Goal: Find contact information: Find contact information

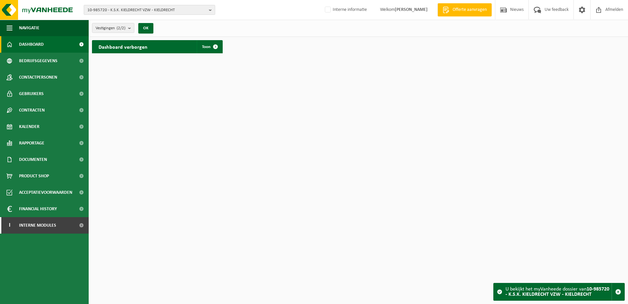
click at [158, 11] on span "10-985720 - K.S.K. KIELDRECHT VZW - KIELDRECHT" at bounding box center [146, 10] width 119 height 10
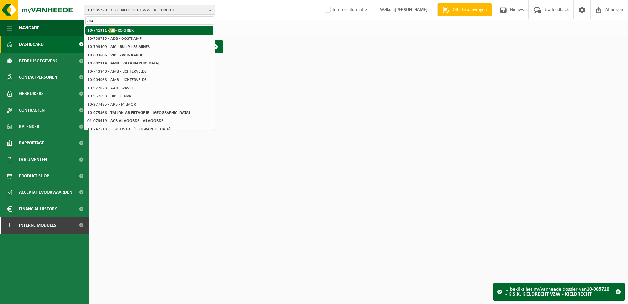
type input "aib"
click at [121, 29] on strong "10-741911 - AIB - KORTRIJK" at bounding box center [110, 30] width 46 height 5
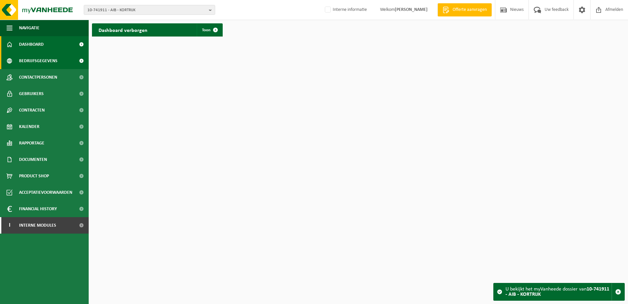
click at [50, 61] on span "Bedrijfsgegevens" at bounding box center [38, 61] width 38 height 16
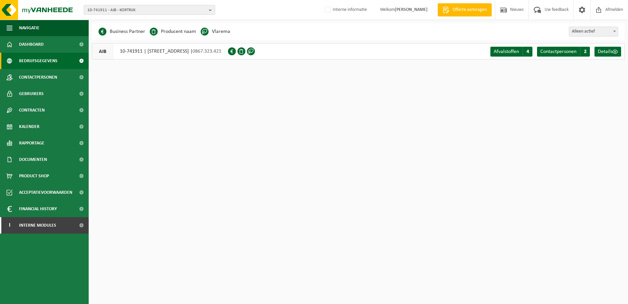
click at [120, 11] on span "10-741911 - AIB - KORTRIJK" at bounding box center [146, 10] width 119 height 10
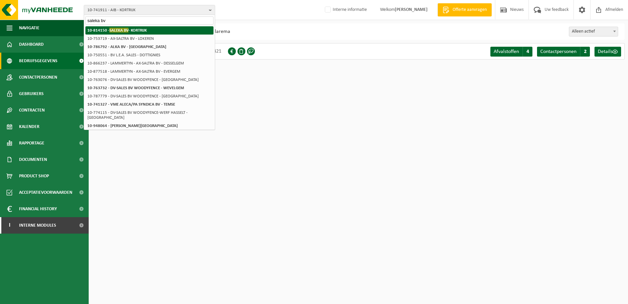
type input "saleka bv"
click at [133, 31] on strong "10-814150 - SALEKA BV - KORTRIJK" at bounding box center [116, 30] width 59 height 5
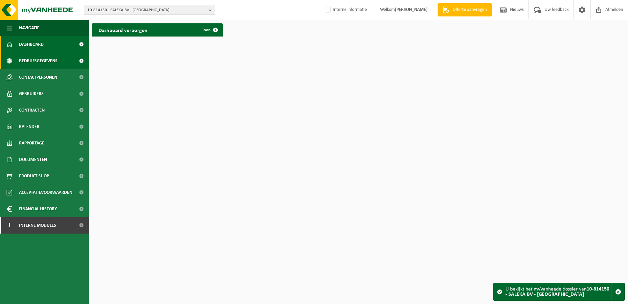
click at [35, 63] on span "Bedrijfsgegevens" at bounding box center [38, 61] width 38 height 16
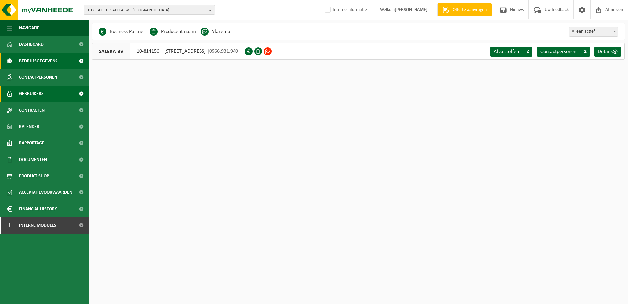
click at [29, 93] on span "Gebruikers" at bounding box center [31, 93] width 25 height 16
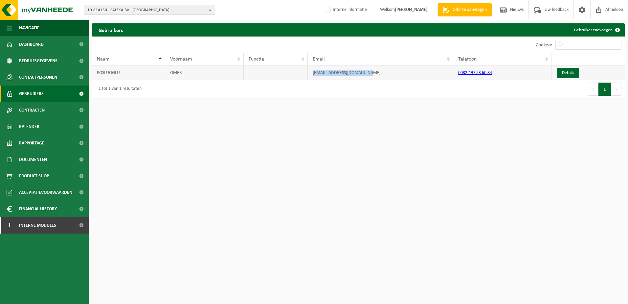
drag, startPoint x: 374, startPoint y: 75, endPoint x: 308, endPoint y: 78, distance: 66.1
click at [308, 78] on td "omerposluoglu@hotmail.com" at bounding box center [381, 72] width 146 height 14
copy td "omerposluoglu@hotmail.com"
click at [101, 12] on span "10-814150 - SALEKA BV - [GEOGRAPHIC_DATA]" at bounding box center [146, 10] width 119 height 10
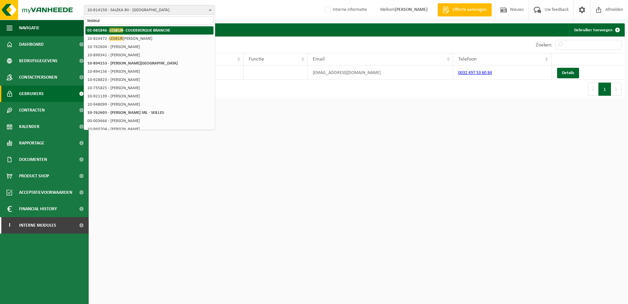
type input "lesieur"
click at [125, 28] on strong "01-081846 - LESIEUR - COUDEKERQUE BRANCHE" at bounding box center [128, 30] width 83 height 5
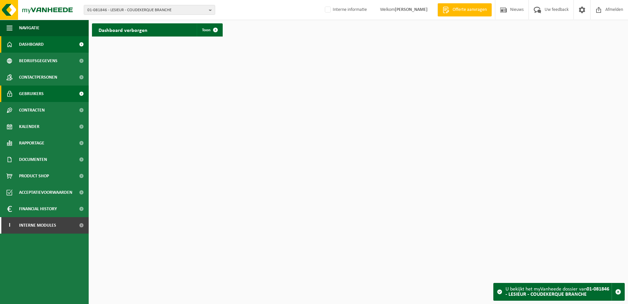
click at [34, 92] on span "Gebruikers" at bounding box center [31, 93] width 25 height 16
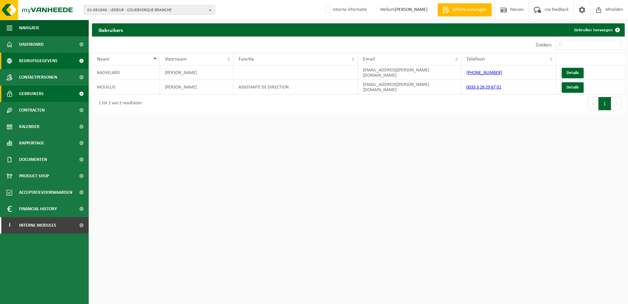
click at [36, 62] on span "Bedrijfsgegevens" at bounding box center [38, 61] width 38 height 16
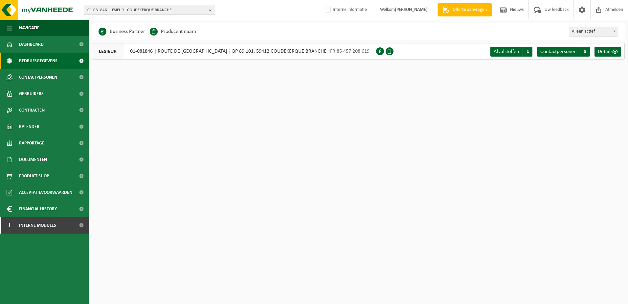
click at [111, 11] on span "01-081846 - LESIEUR - COUDEKERQUE BRANCHE" at bounding box center [146, 10] width 119 height 10
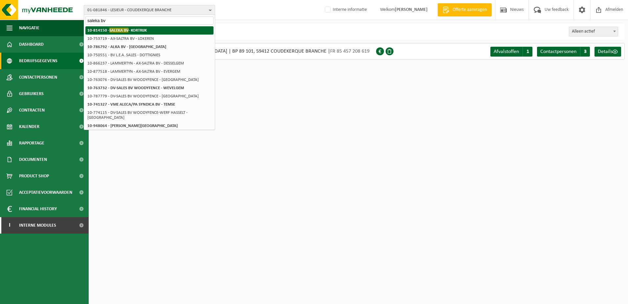
type input "saleka bv"
click at [114, 29] on span "SALEKA BV" at bounding box center [118, 30] width 19 height 5
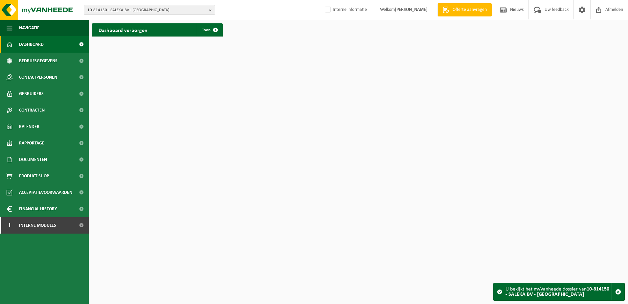
click at [183, 93] on html "10-814150 - SALEKA BV - KORTRIJK 10-814150 - SALEKA BV - KORTRIJK Interne infor…" at bounding box center [314, 152] width 628 height 304
click at [216, 30] on span at bounding box center [215, 29] width 13 height 13
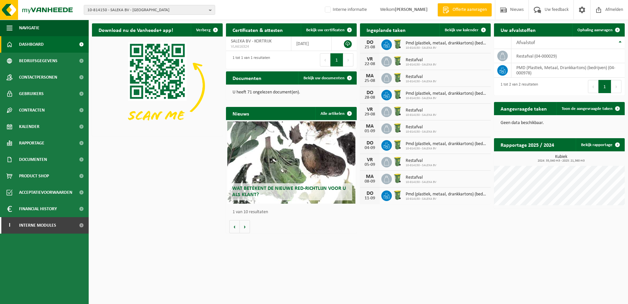
click at [164, 218] on div "Download nu de Vanheede+ app! Verberg Certificaten & attesten Bekijk uw certifi…" at bounding box center [358, 128] width 536 height 216
click at [35, 79] on span "Contactpersonen" at bounding box center [38, 77] width 38 height 16
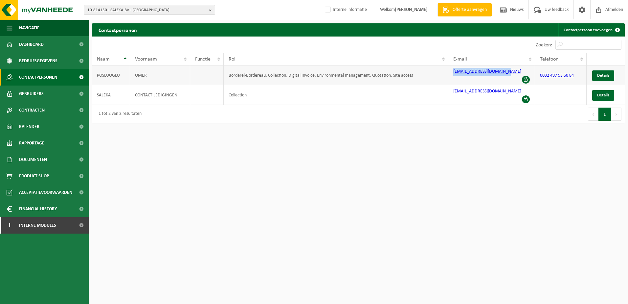
drag, startPoint x: 509, startPoint y: 74, endPoint x: 452, endPoint y: 76, distance: 57.9
click at [452, 76] on td "omerposluoglu@icloud.com" at bounding box center [492, 75] width 87 height 20
copy link "omerposluoglu@icloud.com"
click at [145, 10] on span "10-814150 - SALEKA BV - KORTRIJK" at bounding box center [146, 10] width 119 height 10
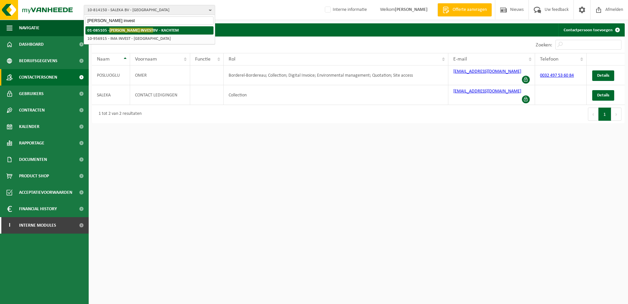
type input "covan invest"
click at [142, 30] on strong "01-085105 - COVAN INVEST BV - KACHTEM" at bounding box center [132, 30] width 91 height 5
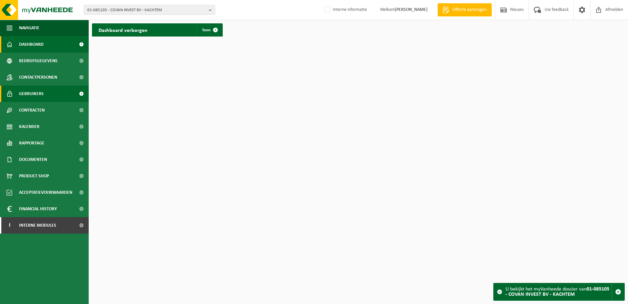
click at [43, 95] on span "Gebruikers" at bounding box center [31, 93] width 25 height 16
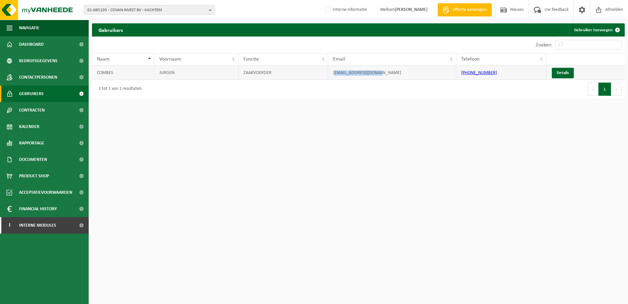
drag, startPoint x: 387, startPoint y: 70, endPoint x: 334, endPoint y: 73, distance: 53.0
click at [334, 73] on td "covaninvest@skynet.be" at bounding box center [392, 72] width 129 height 14
drag, startPoint x: 334, startPoint y: 73, endPoint x: 392, endPoint y: 72, distance: 57.5
click at [398, 76] on td "covaninvest@skynet.be" at bounding box center [392, 72] width 129 height 14
drag, startPoint x: 390, startPoint y: 72, endPoint x: 330, endPoint y: 74, distance: 60.8
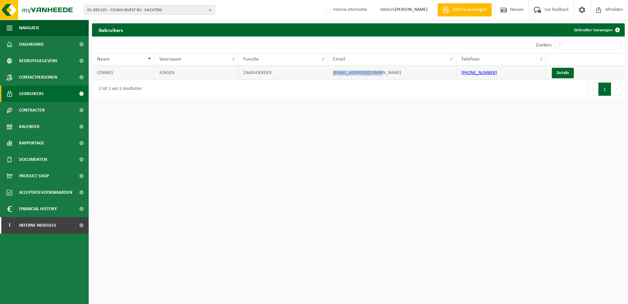
click at [330, 74] on td "covaninvest@skynet.be" at bounding box center [392, 72] width 129 height 14
copy td "covaninvest@skynet.be"
click at [173, 10] on span "01-085105 - COVAN INVEST BV - KACHTEM" at bounding box center [146, 10] width 119 height 10
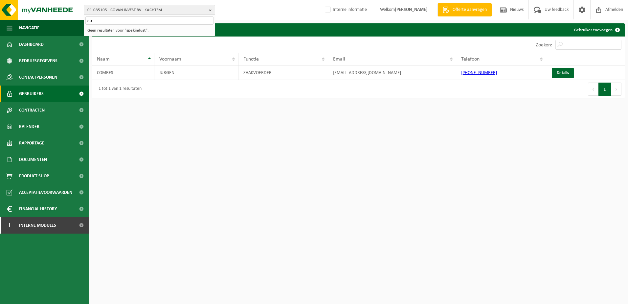
type input "s"
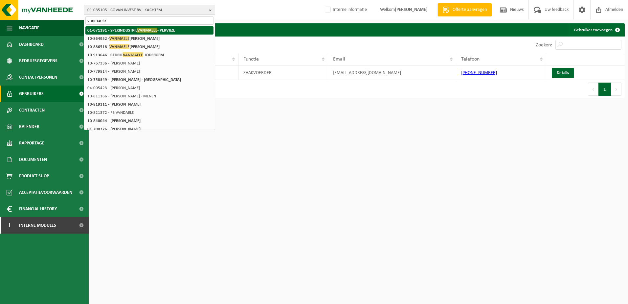
type input "vanmaele"
click at [139, 33] on span "VANMAELE" at bounding box center [147, 30] width 20 height 5
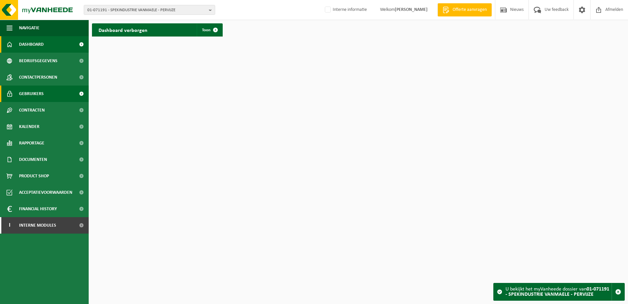
click at [36, 91] on span "Gebruikers" at bounding box center [31, 93] width 25 height 16
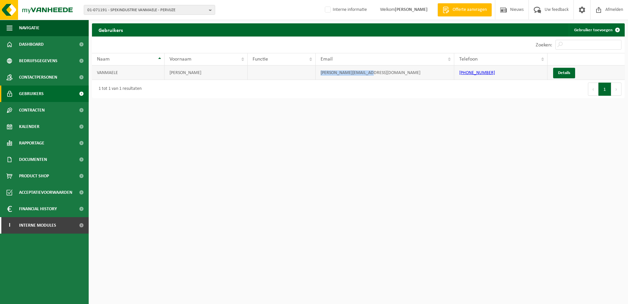
drag, startPoint x: 378, startPoint y: 75, endPoint x: 318, endPoint y: 76, distance: 59.2
click at [318, 76] on td "[PERSON_NAME][EMAIL_ADDRESS][DOMAIN_NAME]" at bounding box center [385, 72] width 139 height 14
copy td "[PERSON_NAME][EMAIL_ADDRESS][DOMAIN_NAME]"
click at [153, 12] on span "01-071191 - SPEKINDUSTRIE VANMAELE - PERVIJZE" at bounding box center [146, 10] width 119 height 10
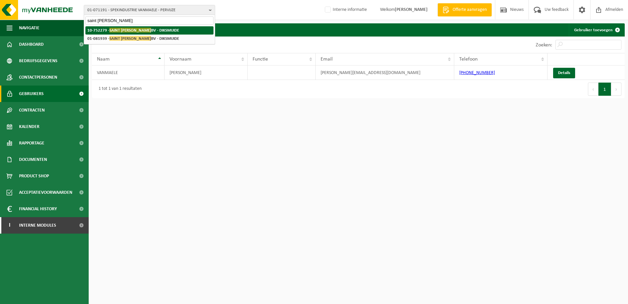
type input "saint [PERSON_NAME]"
click at [157, 30] on strong "10-752279 - SAINT [PERSON_NAME] BV - [GEOGRAPHIC_DATA]" at bounding box center [133, 30] width 92 height 5
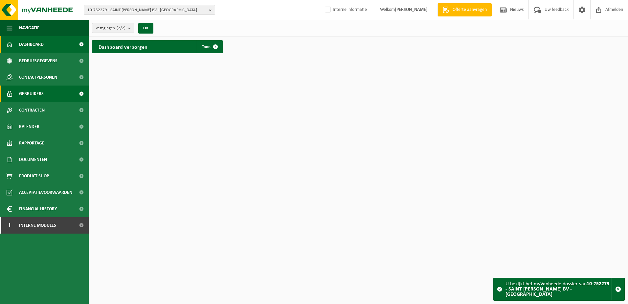
click at [39, 95] on span "Gebruikers" at bounding box center [31, 93] width 25 height 16
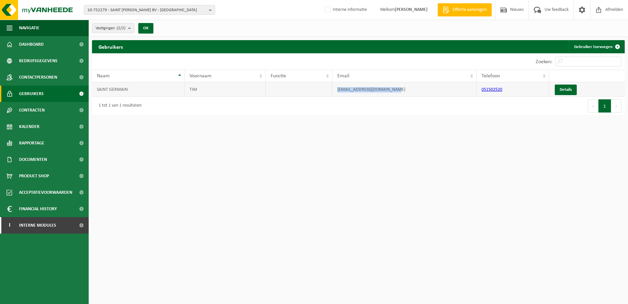
drag, startPoint x: 406, startPoint y: 87, endPoint x: 333, endPoint y: 82, distance: 73.1
click at [333, 82] on td "info@salonssaintgermain.be" at bounding box center [405, 89] width 145 height 14
copy td "info@salonssaintgermain.be"
click at [131, 10] on span "10-752279 - SAINT GERMAIN TIM BV - DIKSMUIDE" at bounding box center [146, 10] width 119 height 10
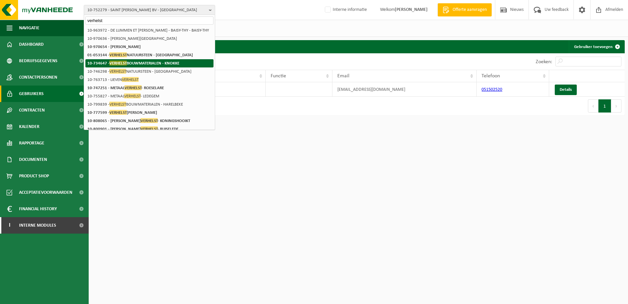
type input "verhelst"
click at [140, 61] on strong "10-734647 - VERHELST BOUWMATERIALEN - KNOKKE" at bounding box center [133, 62] width 92 height 5
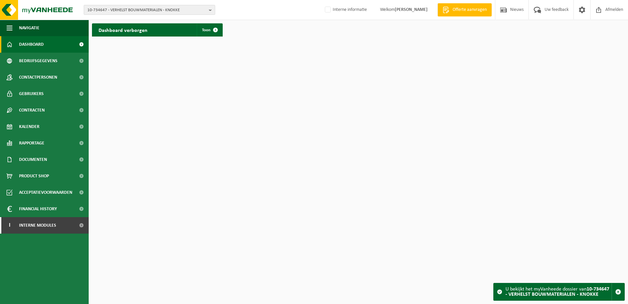
click at [130, 11] on span "10-734647 - VERHELST BOUWMATERIALEN - KNOKKE" at bounding box center [146, 10] width 119 height 10
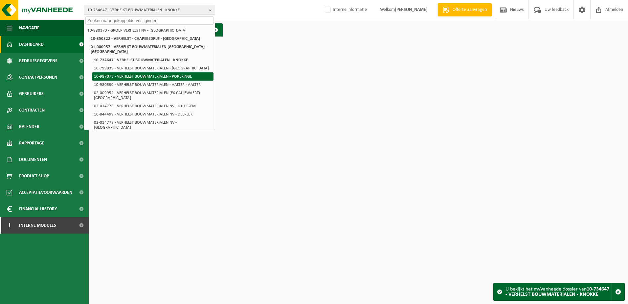
click at [143, 72] on li "10-987073 - VERHELST BOUWMATERIALEN - POPERINGE" at bounding box center [153, 76] width 122 height 8
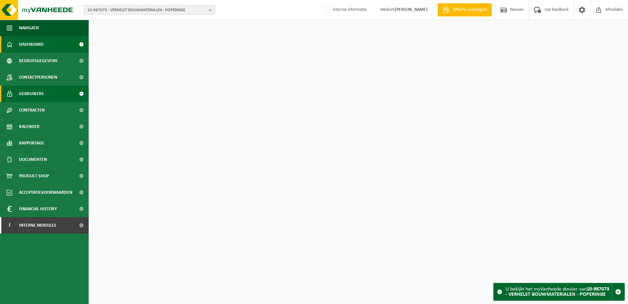
click at [40, 92] on span "Gebruikers" at bounding box center [31, 93] width 25 height 16
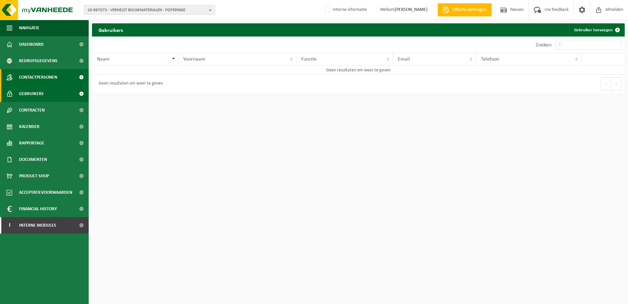
click at [43, 78] on span "Contactpersonen" at bounding box center [38, 77] width 38 height 16
click at [38, 94] on span "Gebruikers" at bounding box center [31, 93] width 25 height 16
click at [49, 95] on link "Gebruikers" at bounding box center [44, 93] width 89 height 16
click at [45, 75] on span "Contactpersonen" at bounding box center [38, 77] width 38 height 16
click at [39, 92] on span "Gebruikers" at bounding box center [31, 93] width 25 height 16
